Goal: Information Seeking & Learning: Find specific page/section

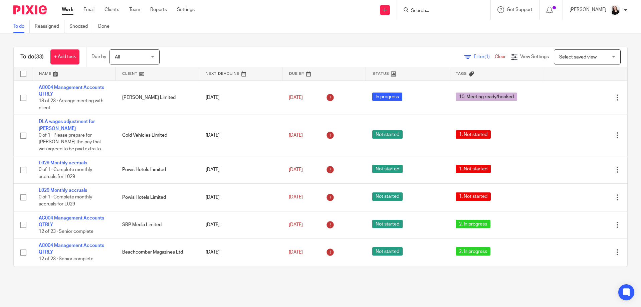
click at [453, 13] on input "Search" at bounding box center [440, 11] width 60 height 6
type input "chagf"
click at [459, 34] on link at bounding box center [465, 28] width 113 height 15
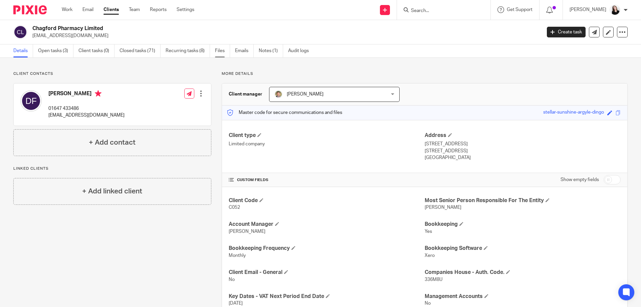
click at [227, 54] on link "Files" at bounding box center [222, 50] width 15 height 13
click at [247, 50] on link "Emails" at bounding box center [244, 50] width 19 height 13
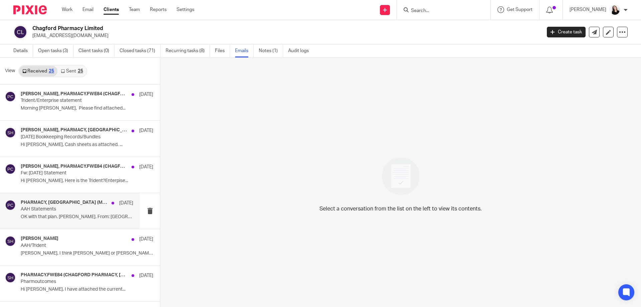
drag, startPoint x: 0, startPoint y: 0, endPoint x: 80, endPoint y: 217, distance: 231.0
click at [80, 217] on p "OK with that plan. David. From: Shannan..." at bounding box center [77, 217] width 113 height 6
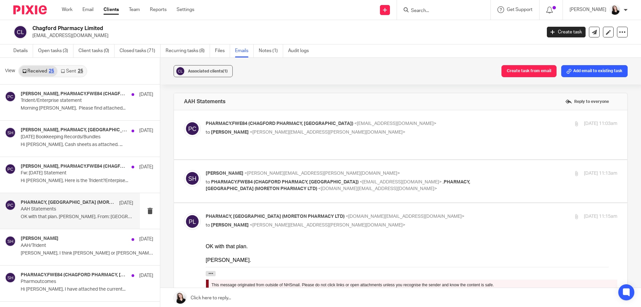
click at [428, 127] on div "PHARMACY.FWE84 (CHAGFORD PHARMACY, CHAGFORD) <pharmacy.fwe84@nhs.net> to Shanna…" at bounding box center [343, 127] width 274 height 15
checkbox input "true"
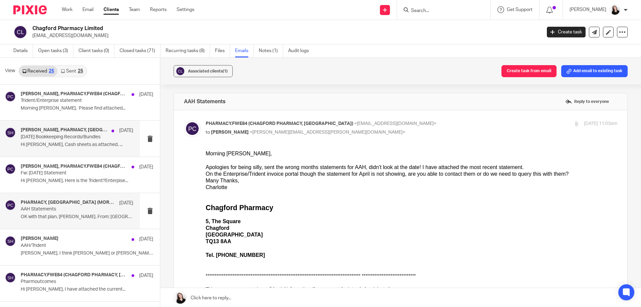
click at [44, 134] on p "May 2025 Bookkeeping Records/Bundles" at bounding box center [66, 137] width 90 height 6
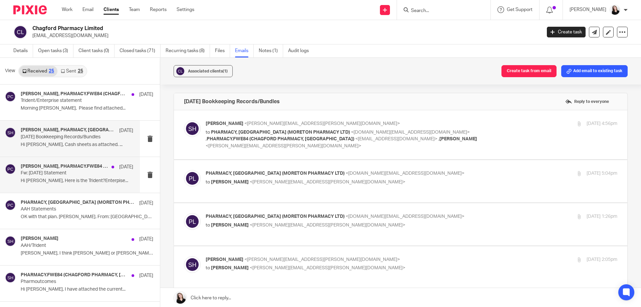
click at [57, 183] on p "Hi Shannan, Here is the Trident?Enterpise..." at bounding box center [77, 181] width 113 height 6
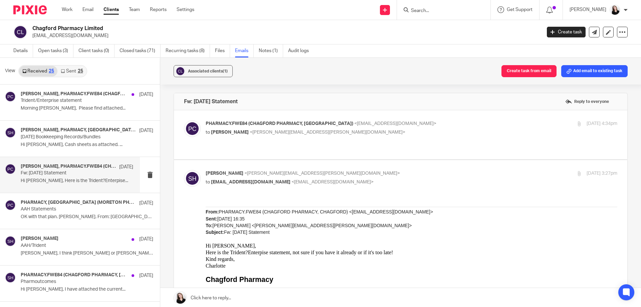
scroll to position [33, 0]
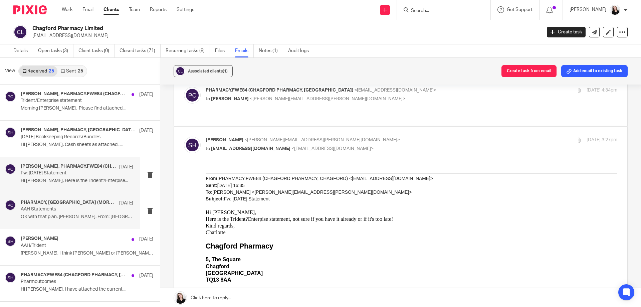
click at [91, 205] on h4 "PHARMACY, Moreton (MORETON PHARMACY LTD), Shannan Hamling, PHARMACY.FWE84 (CHAG…" at bounding box center [68, 203] width 95 height 6
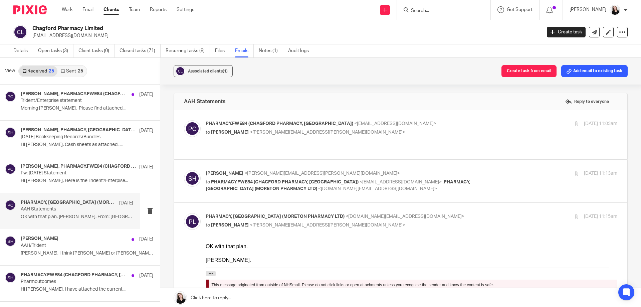
scroll to position [0, 0]
